Goal: Book appointment/travel/reservation

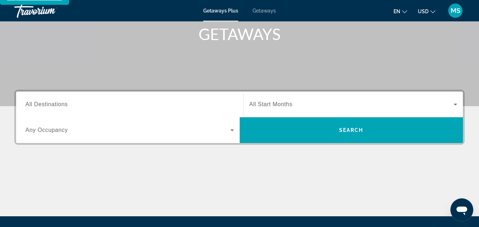
scroll to position [118, 0]
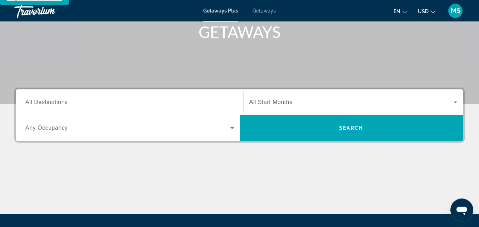
click at [50, 99] on span "All Destinations" at bounding box center [46, 102] width 42 height 6
click at [50, 98] on input "Destination All Destinations" at bounding box center [129, 102] width 209 height 9
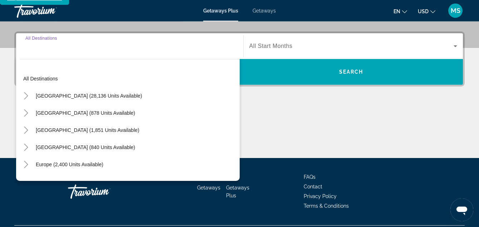
scroll to position [175, 0]
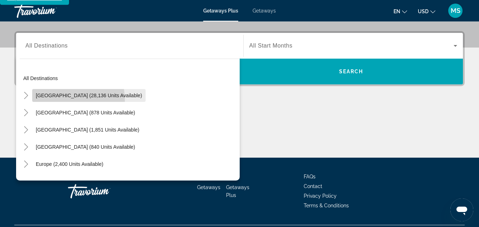
click at [55, 93] on span "Search widget" at bounding box center [88, 95] width 113 height 17
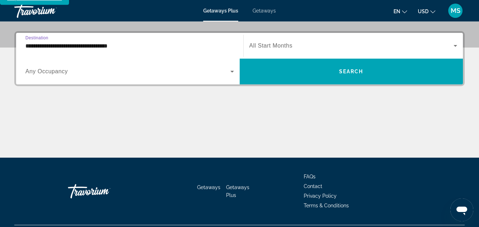
click at [89, 42] on input "**********" at bounding box center [129, 46] width 209 height 9
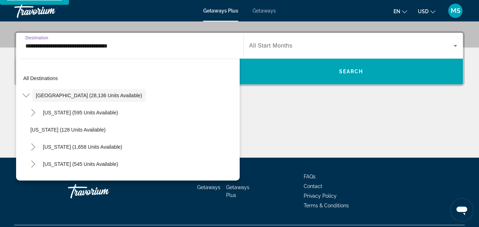
scroll to position [149, 0]
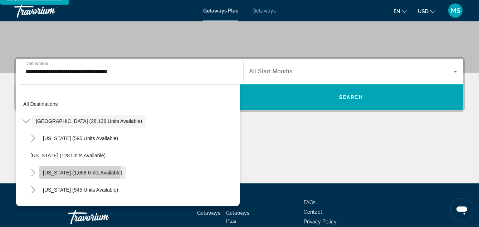
click at [63, 165] on span "Search widget" at bounding box center [82, 173] width 87 height 17
type input "**********"
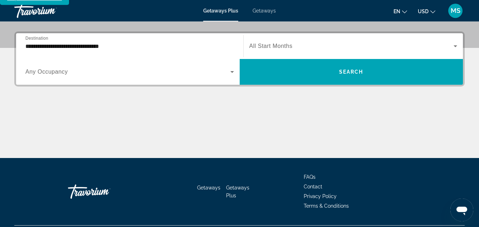
scroll to position [175, 0]
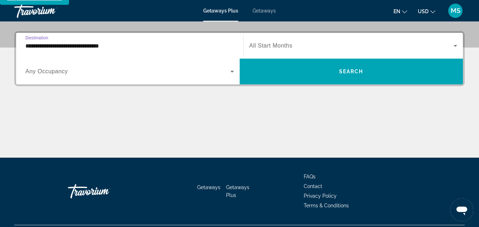
click at [87, 42] on input "**********" at bounding box center [129, 46] width 209 height 9
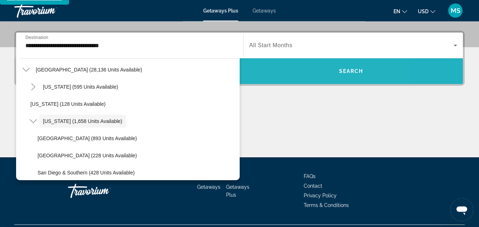
scroll to position [175, 0]
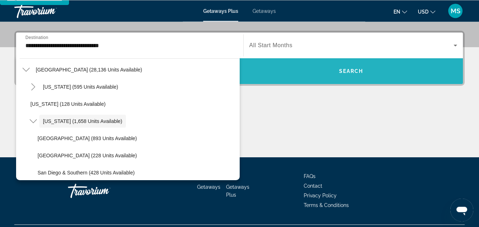
click at [300, 64] on span "Search widget" at bounding box center [352, 71] width 224 height 17
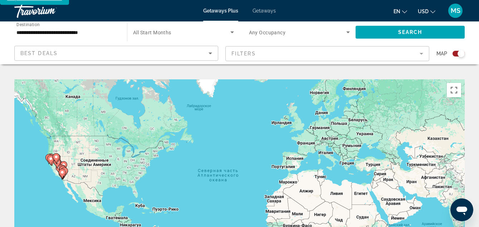
click at [58, 159] on icon "Main content" at bounding box center [57, 163] width 6 height 9
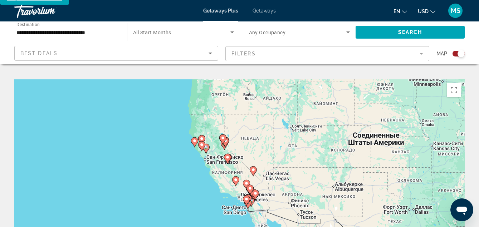
drag, startPoint x: 333, startPoint y: 146, endPoint x: 320, endPoint y: 122, distance: 27.5
click at [320, 122] on div "Чтобы активировать перетаскивание с помощью клавиатуры, нажмите Alt + Ввод. Пос…" at bounding box center [239, 186] width 450 height 215
click at [216, 153] on div "Чтобы активировать перетаскивание с помощью клавиатуры, нажмите Alt + Ввод. Пос…" at bounding box center [239, 186] width 450 height 215
click at [219, 143] on div "Чтобы активировать перетаскивание с помощью клавиатуры, нажмите Alt + Ввод. Пос…" at bounding box center [239, 186] width 450 height 215
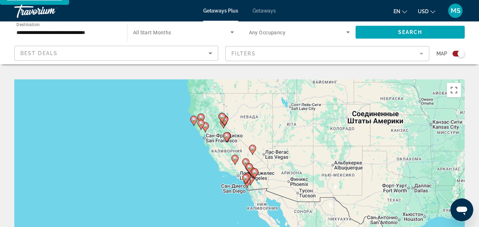
drag, startPoint x: 251, startPoint y: 175, endPoint x: 250, endPoint y: 153, distance: 22.2
click at [250, 153] on div "Чтобы активировать перетаскивание с помощью клавиатуры, нажмите Alt + Ввод. Пос…" at bounding box center [239, 186] width 450 height 215
click at [226, 116] on icon "Main content" at bounding box center [224, 120] width 6 height 9
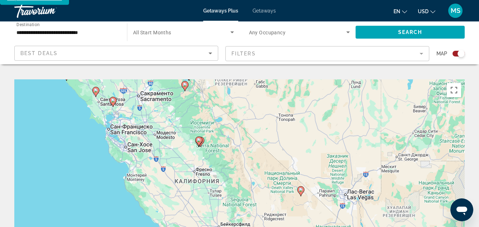
drag, startPoint x: 254, startPoint y: 180, endPoint x: 203, endPoint y: 67, distance: 123.6
click at [203, 79] on div "Чтобы активировать перетаскивание с помощью клавиатуры, нажмите Alt + Ввод. Пос…" at bounding box center [239, 186] width 450 height 215
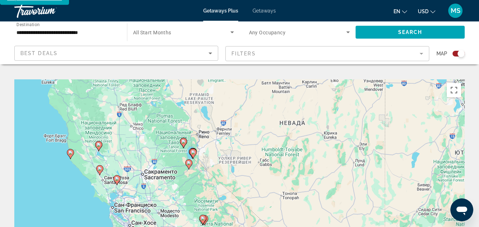
drag, startPoint x: 275, startPoint y: 112, endPoint x: 279, endPoint y: 197, distance: 84.9
click at [279, 197] on div "Чтобы активировать перетаскивание с помощью клавиатуры, нажмите Alt + Ввод. Пос…" at bounding box center [239, 186] width 450 height 215
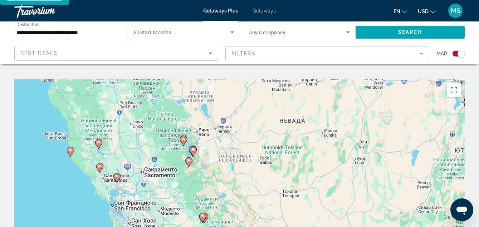
click at [204, 213] on icon "Main content" at bounding box center [202, 217] width 6 height 9
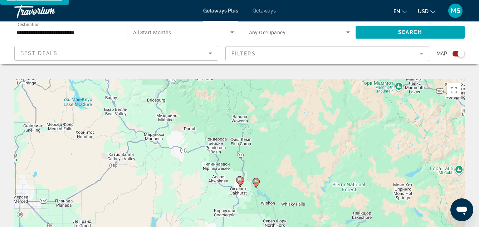
click at [256, 179] on icon "Main content" at bounding box center [256, 183] width 7 height 10
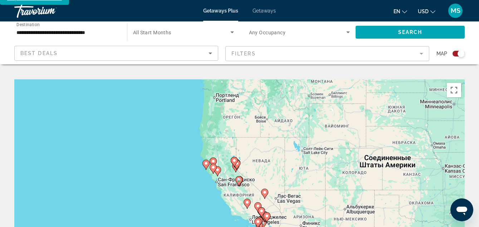
click at [256, 179] on div "Для навигации используйте клавиши со стрелками. Чтобы активировать перетаскиван…" at bounding box center [239, 186] width 450 height 215
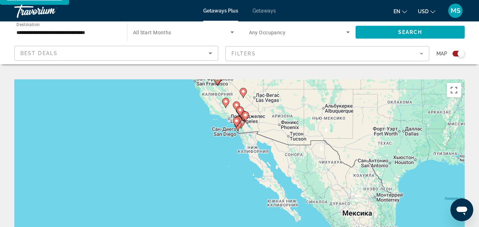
drag, startPoint x: 296, startPoint y: 184, endPoint x: 274, endPoint y: 73, distance: 112.3
click at [274, 79] on div "Чтобы активировать перетаскивание с помощью клавиатуры, нажмите Alt + Ввод. Пос…" at bounding box center [239, 186] width 450 height 215
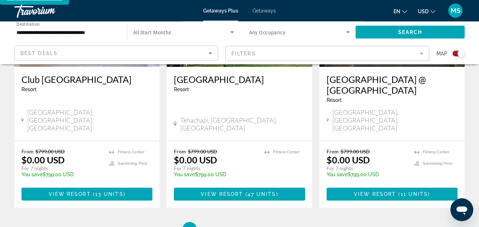
scroll to position [1206, 0]
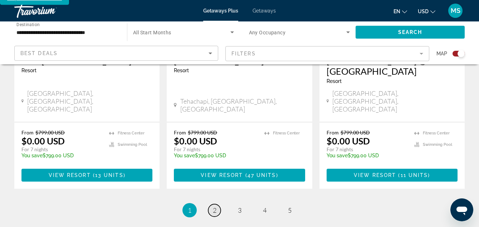
click at [216, 204] on link "page 2" at bounding box center [214, 210] width 13 height 13
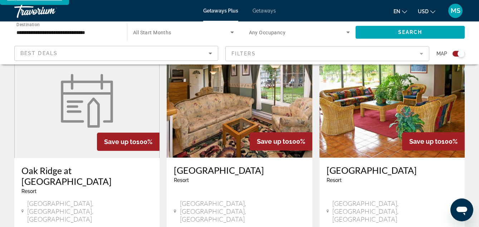
scroll to position [1099, 0]
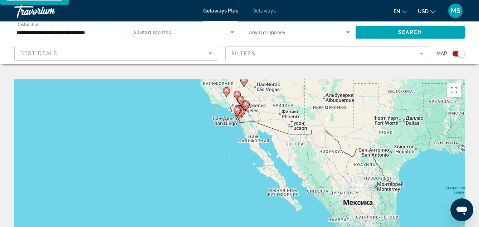
click at [249, 102] on gmp-advanced-marker "Main content" at bounding box center [246, 106] width 7 height 11
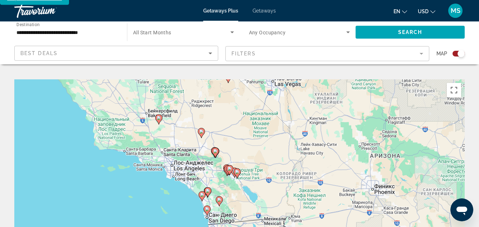
drag, startPoint x: 242, startPoint y: 171, endPoint x: 239, endPoint y: 162, distance: 9.0
click at [239, 169] on icon "Main content" at bounding box center [237, 173] width 6 height 9
type input "**********"
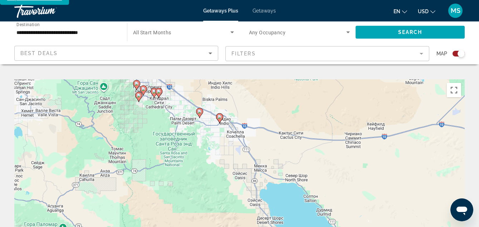
click at [220, 115] on image "Main content" at bounding box center [219, 117] width 4 height 4
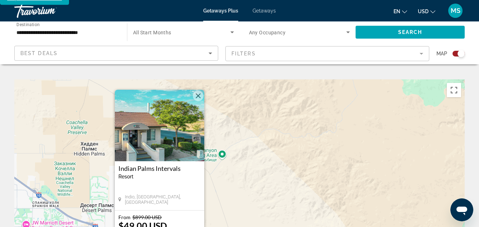
click at [196, 91] on button "Закрыть" at bounding box center [198, 96] width 11 height 11
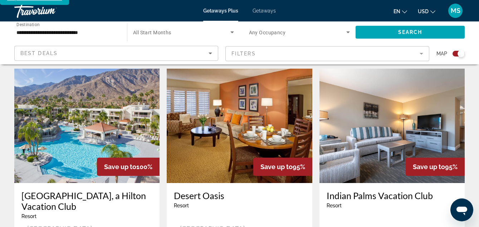
scroll to position [866, 0]
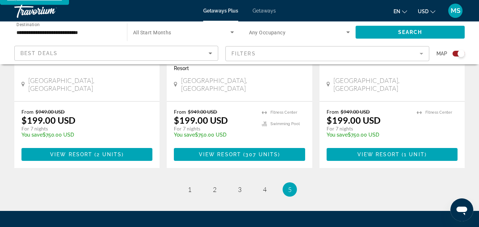
scroll to position [961, 0]
